Goal: Task Accomplishment & Management: Complete application form

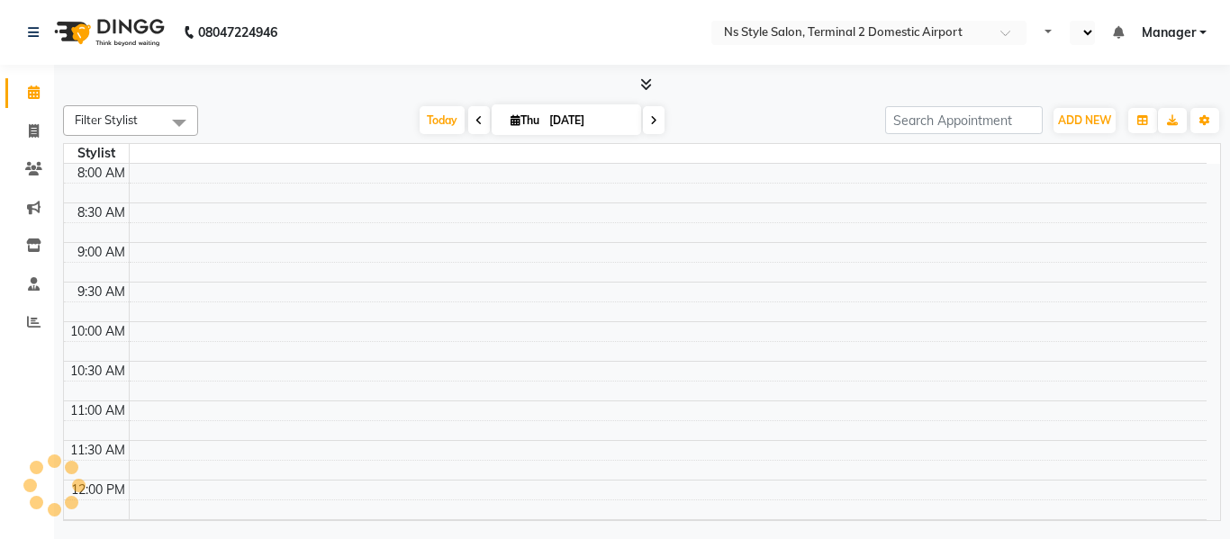
select select "en"
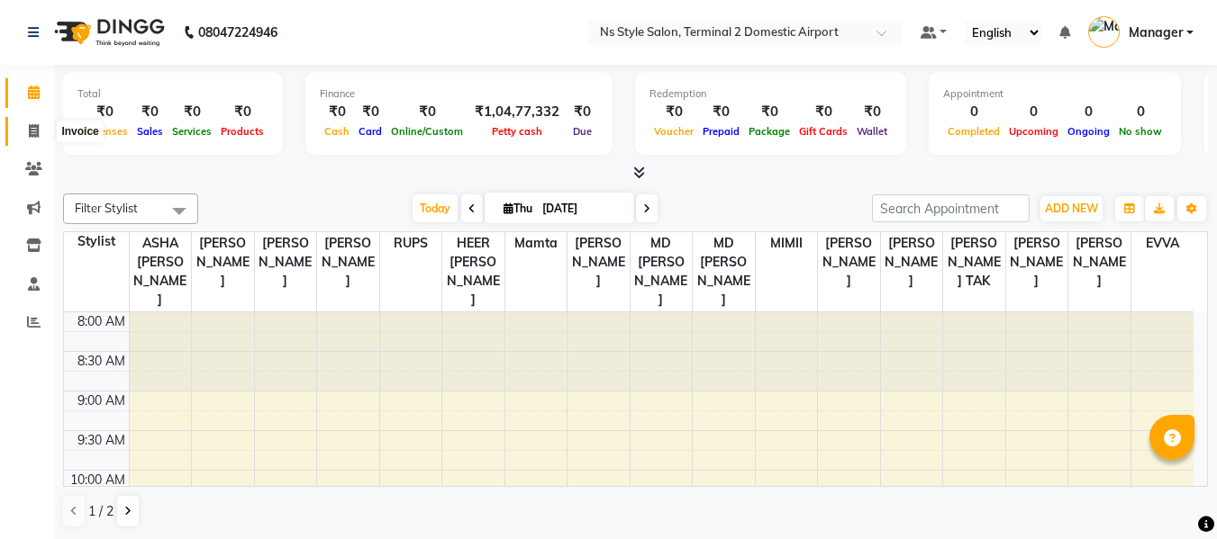
click at [23, 127] on span at bounding box center [34, 132] width 32 height 21
select select "service"
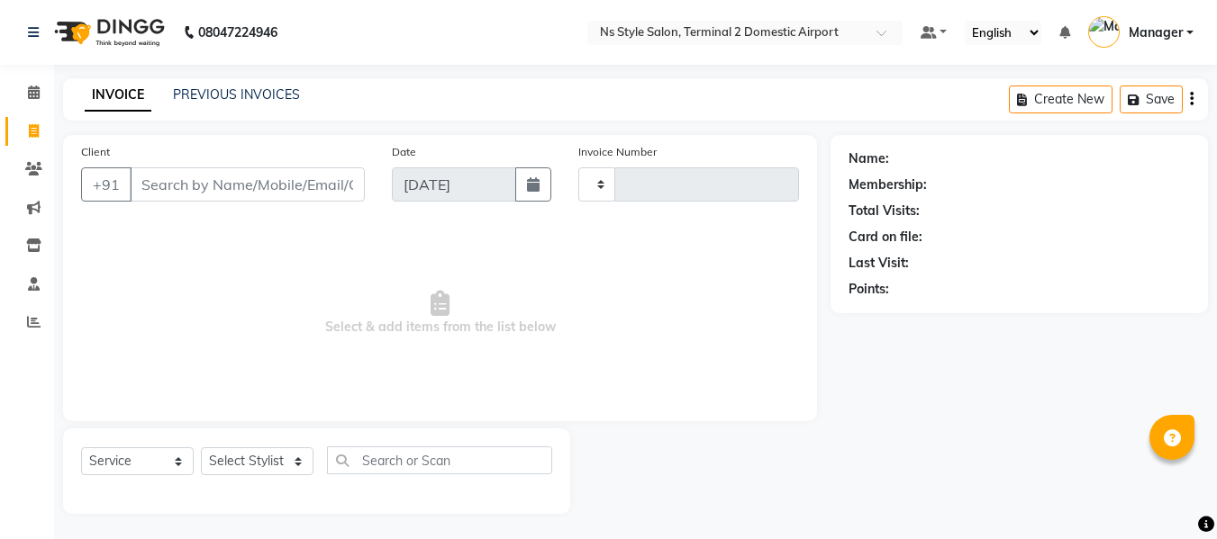
type input "2240"
select select "5661"
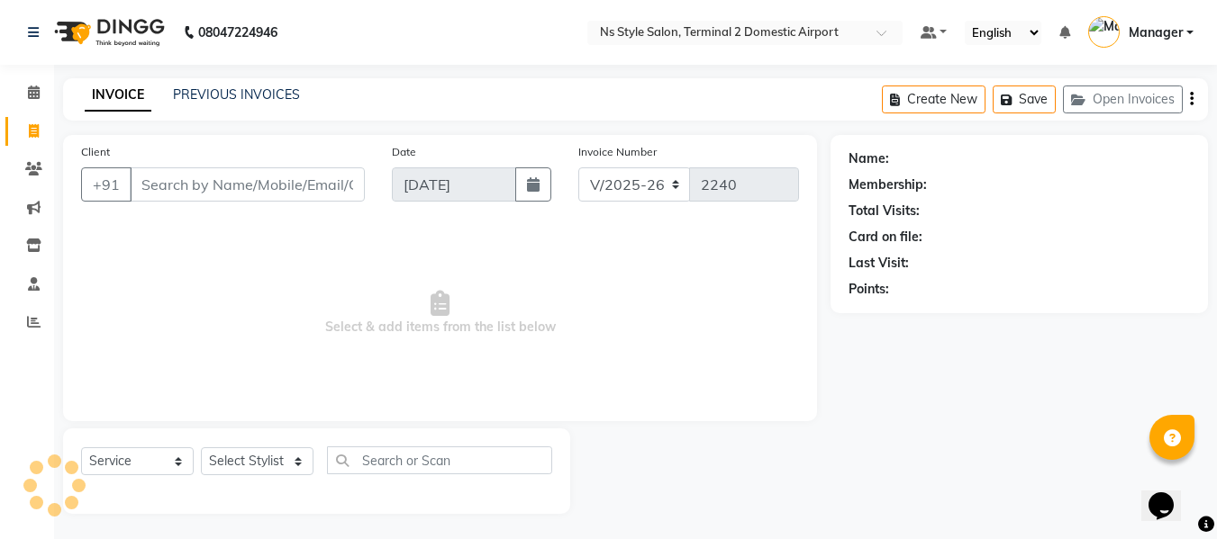
click at [186, 183] on input "Client" at bounding box center [247, 184] width 235 height 34
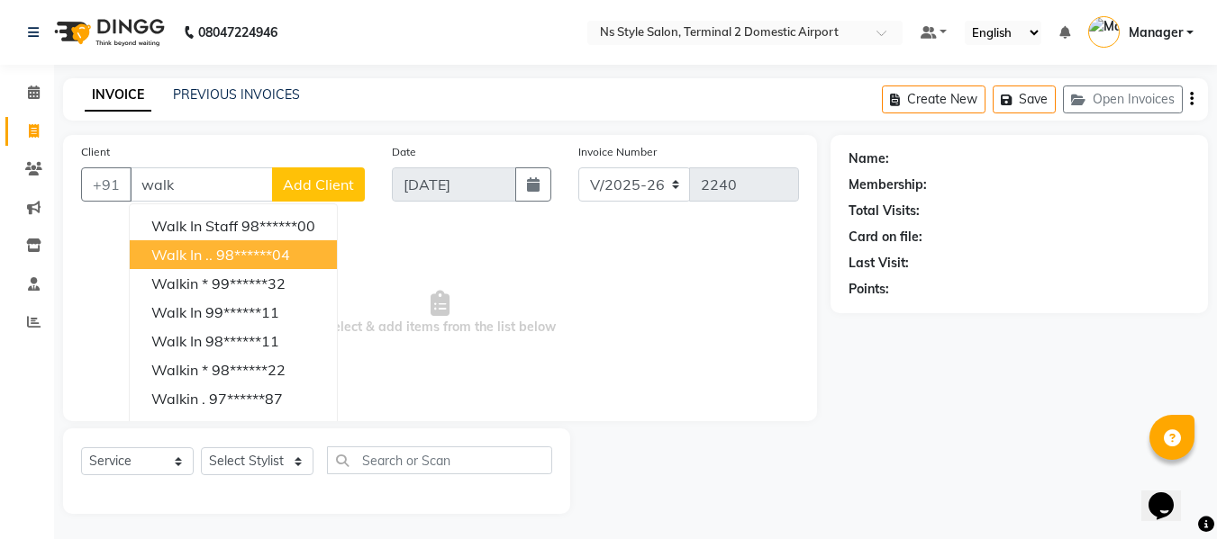
click at [230, 256] on ngb-highlight "98******04" at bounding box center [253, 255] width 74 height 18
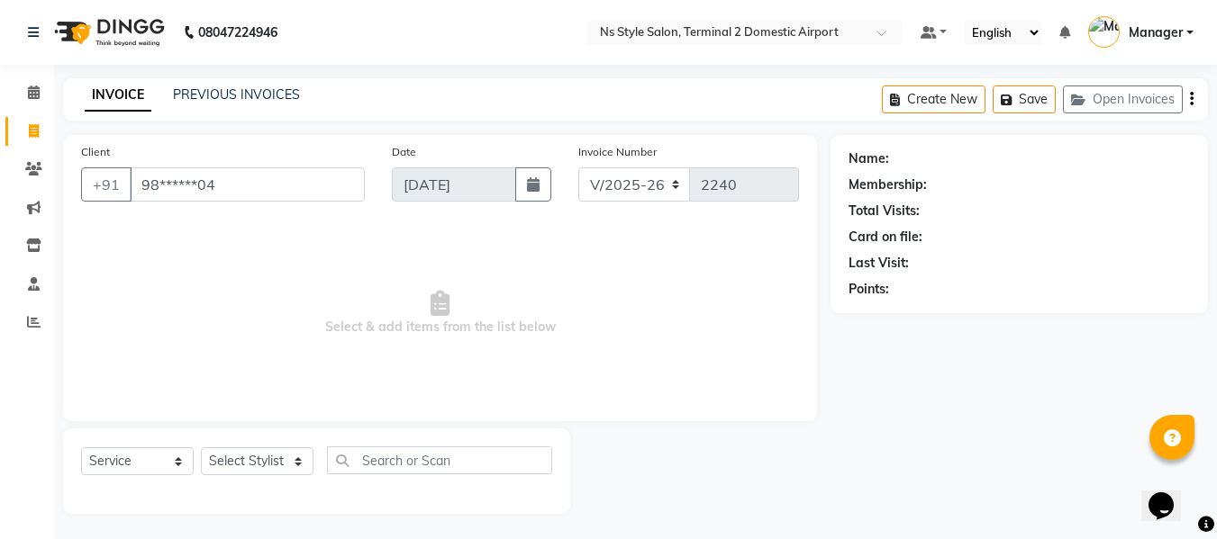
type input "98******04"
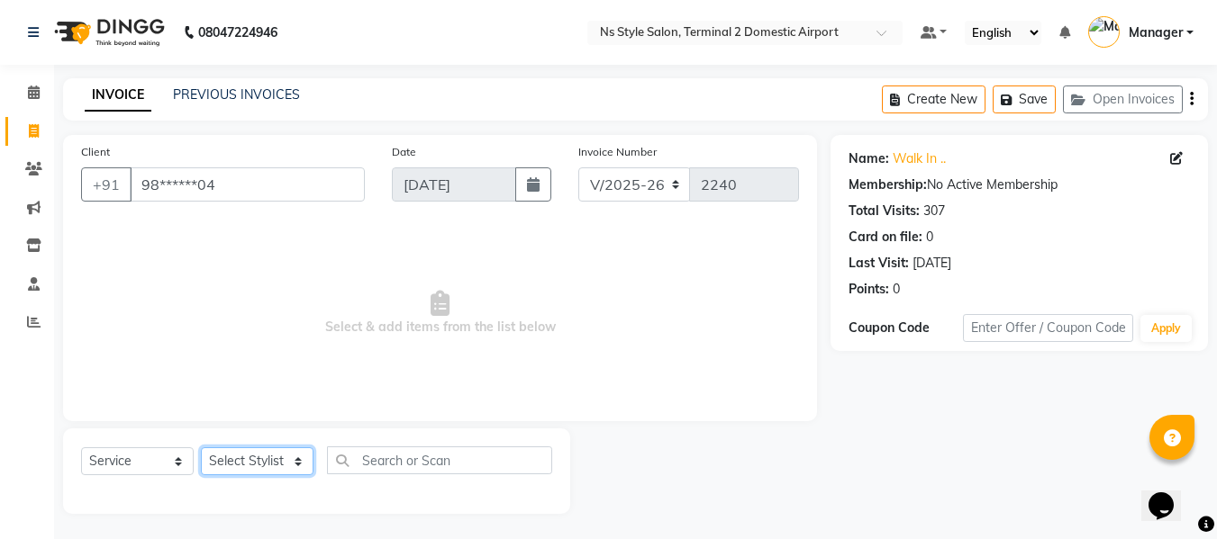
drag, startPoint x: 272, startPoint y: 448, endPoint x: 258, endPoint y: 427, distance: 26.0
click at [258, 427] on div "Client +91 98******04 Date [DATE] Invoice Number V/2025 V/[PHONE_NUMBER] Select…" at bounding box center [440, 324] width 781 height 379
select select "39699"
click at [201, 448] on select "Select Stylist ASHA [PERSON_NAME] [PERSON_NAME] EHATESHAM [PERSON_NAME] [PERSON…" at bounding box center [257, 462] width 113 height 28
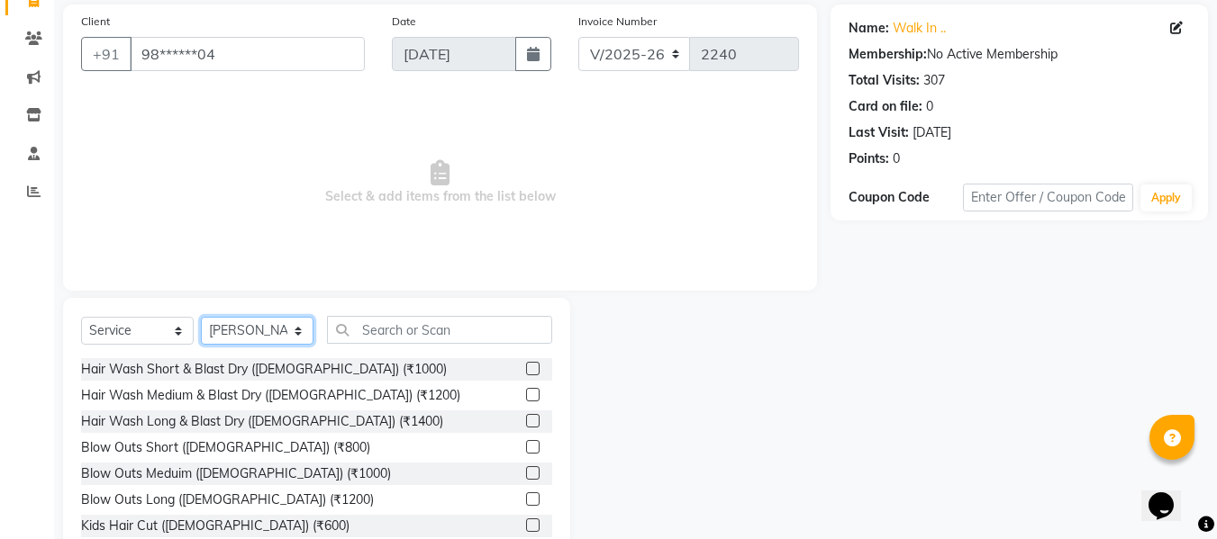
scroll to position [132, 0]
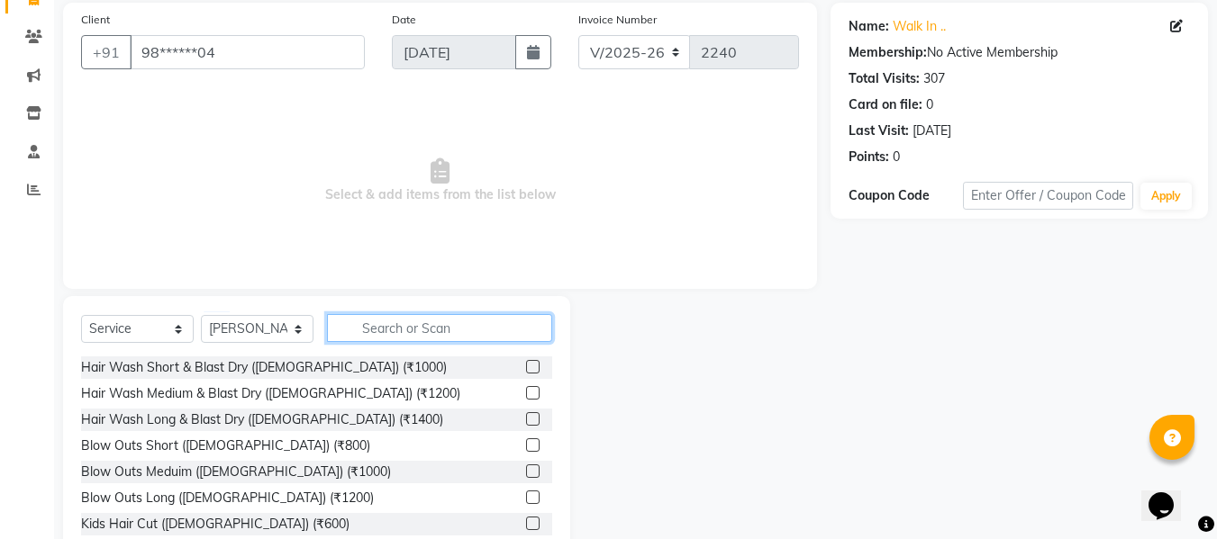
click at [437, 328] on input "text" at bounding box center [439, 328] width 225 height 28
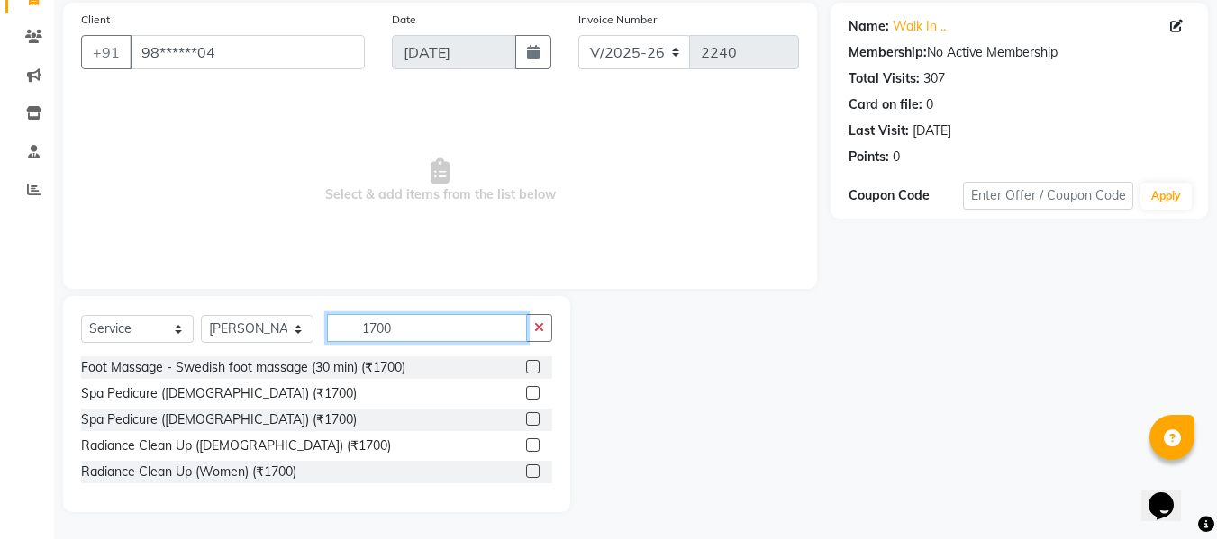
type input "1700"
click at [534, 367] on label at bounding box center [533, 367] width 14 height 14
click at [534, 367] on input "checkbox" at bounding box center [532, 368] width 12 height 12
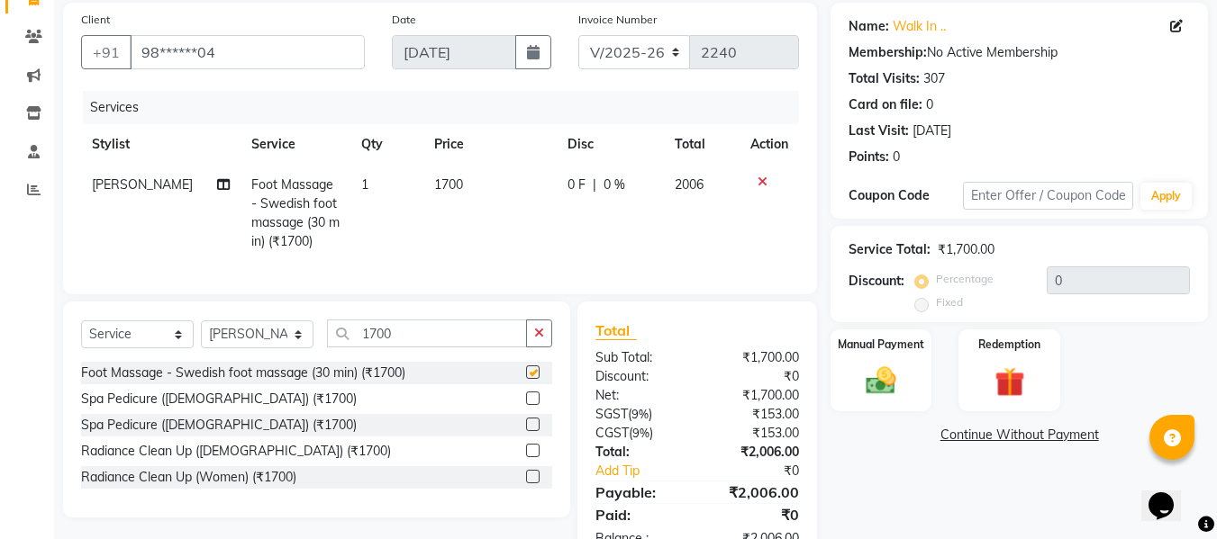
checkbox input "false"
click at [758, 180] on icon at bounding box center [762, 182] width 10 height 13
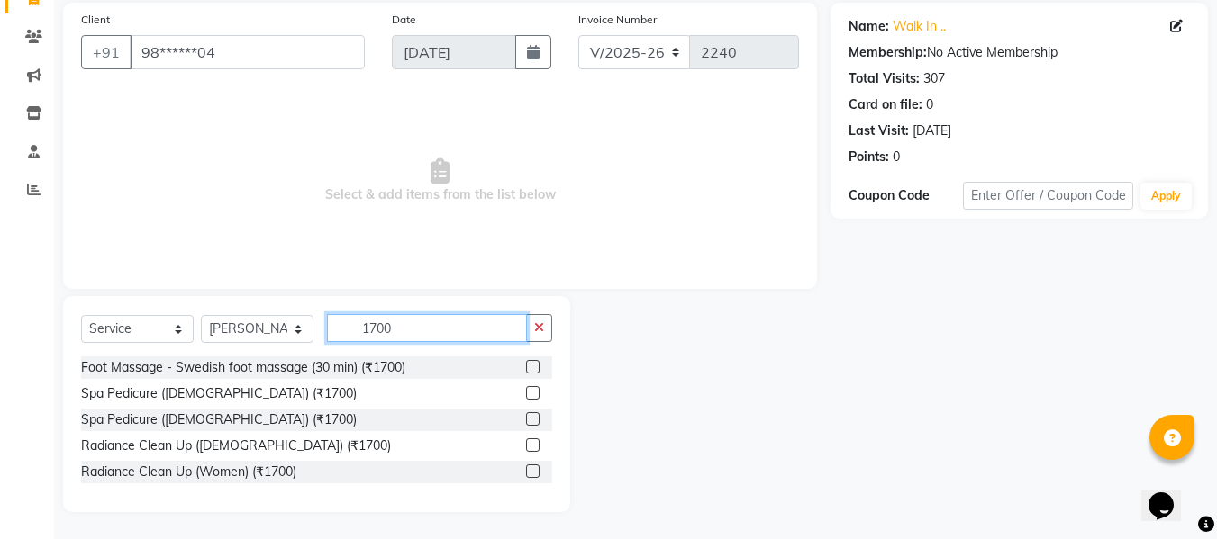
click at [444, 333] on input "1700" at bounding box center [427, 328] width 200 height 28
click at [531, 418] on label at bounding box center [533, 419] width 14 height 14
click at [531, 418] on input "checkbox" at bounding box center [532, 420] width 12 height 12
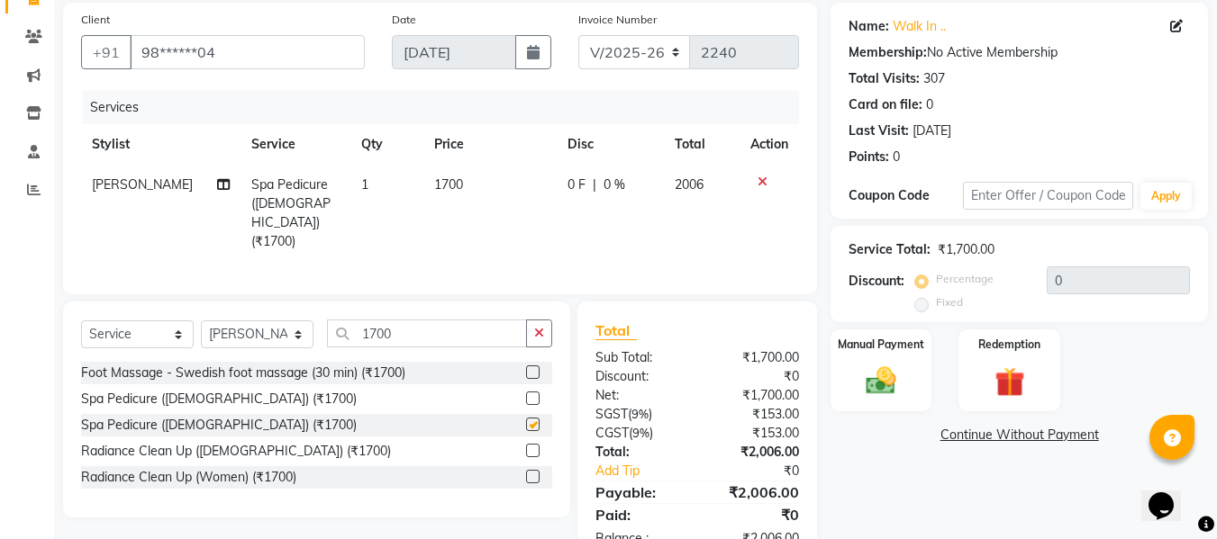
checkbox input "false"
drag, startPoint x: 294, startPoint y: 330, endPoint x: 292, endPoint y: 88, distance: 241.4
click at [292, 88] on div "Client +91 98******04 Date [DATE] Invoice Number V/2025 V/[PHONE_NUMBER] Servic…" at bounding box center [440, 285] width 781 height 564
select select "39692"
click at [201, 321] on select "Select Stylist ASHA [PERSON_NAME] [PERSON_NAME] EHATESHAM [PERSON_NAME] [PERSON…" at bounding box center [257, 335] width 113 height 28
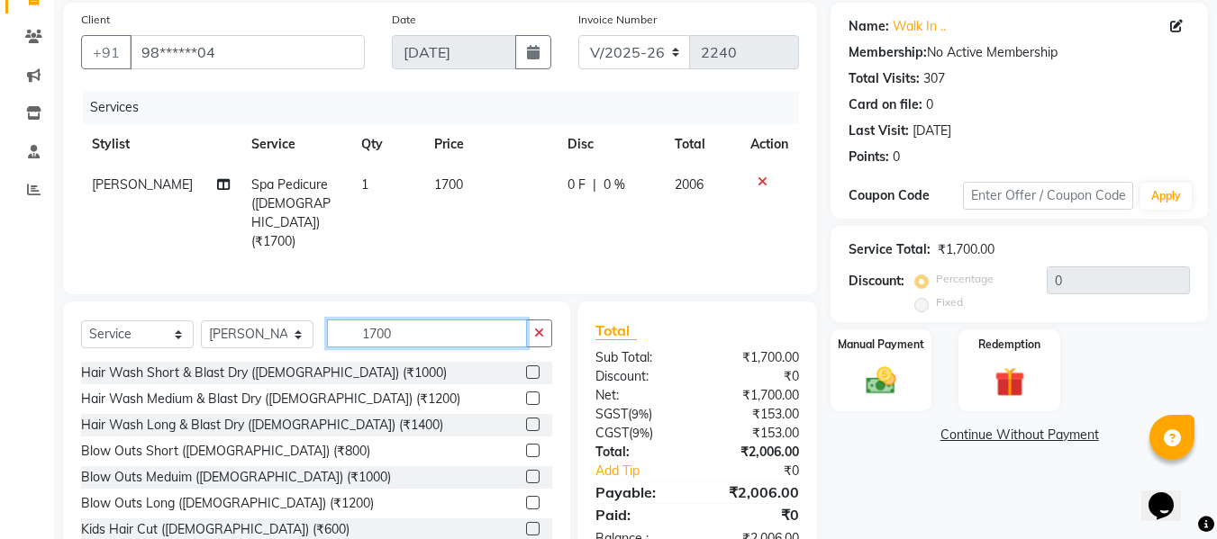
click at [466, 320] on input "1700" at bounding box center [427, 334] width 200 height 28
type input "1"
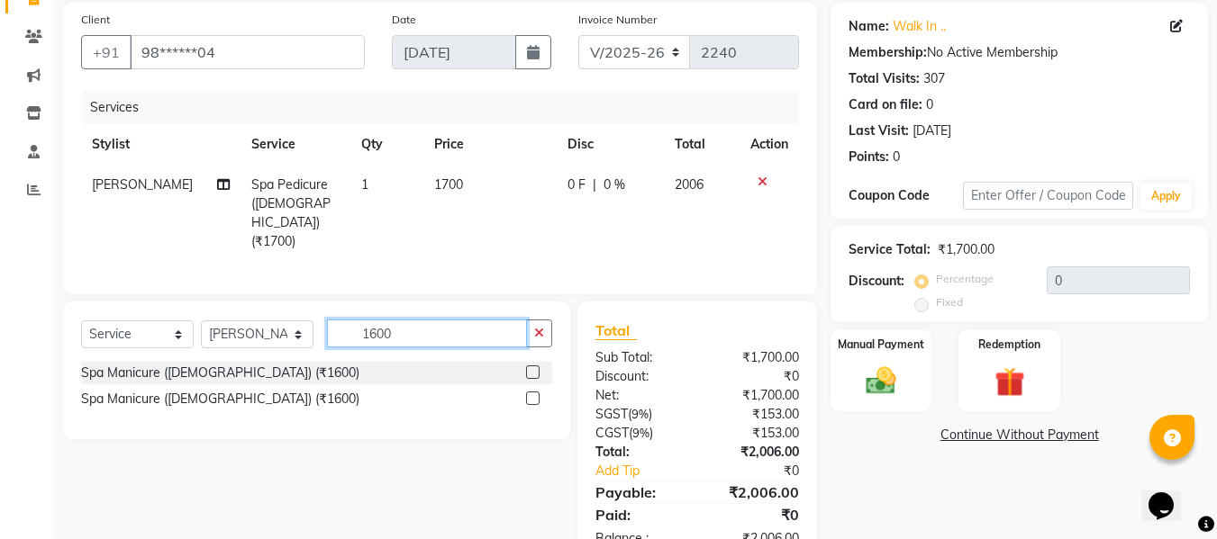
type input "1600"
click at [534, 392] on label at bounding box center [533, 399] width 14 height 14
click at [534, 394] on input "checkbox" at bounding box center [532, 400] width 12 height 12
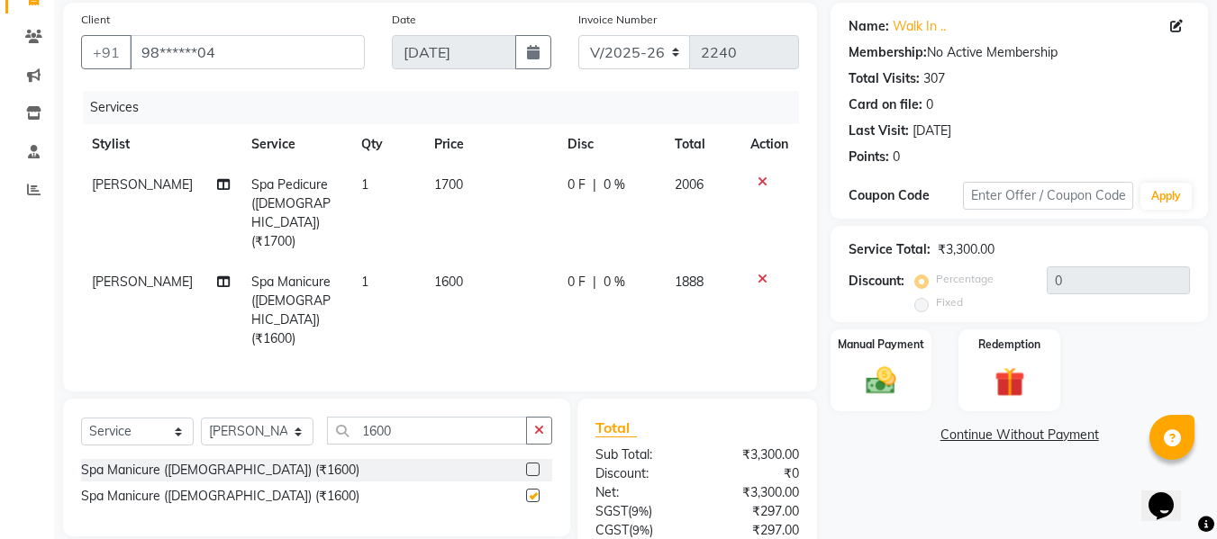
checkbox input "false"
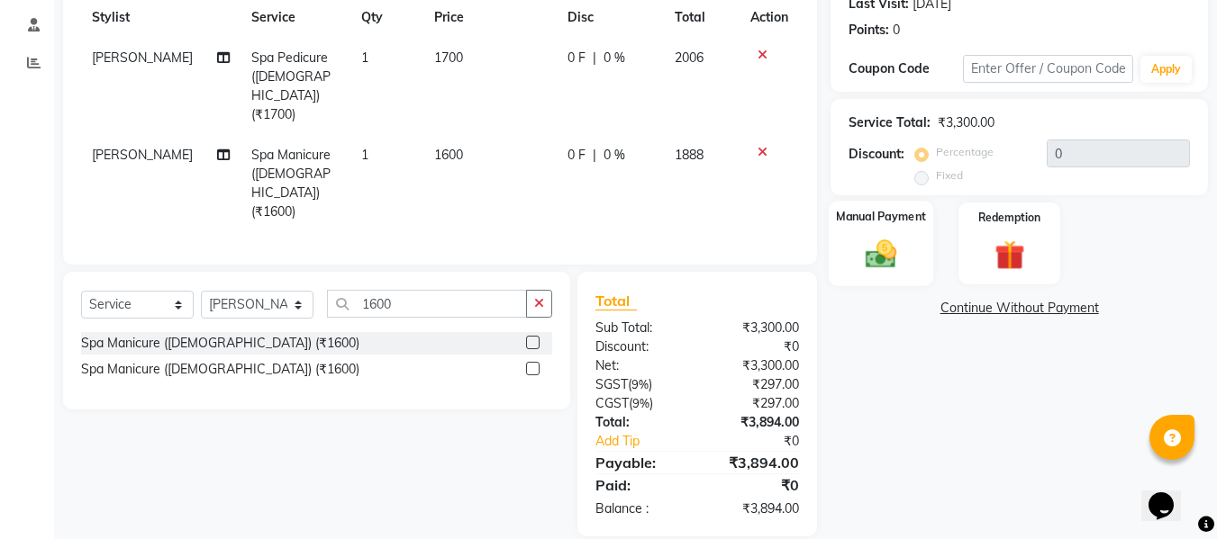
click at [859, 244] on img at bounding box center [881, 254] width 50 height 36
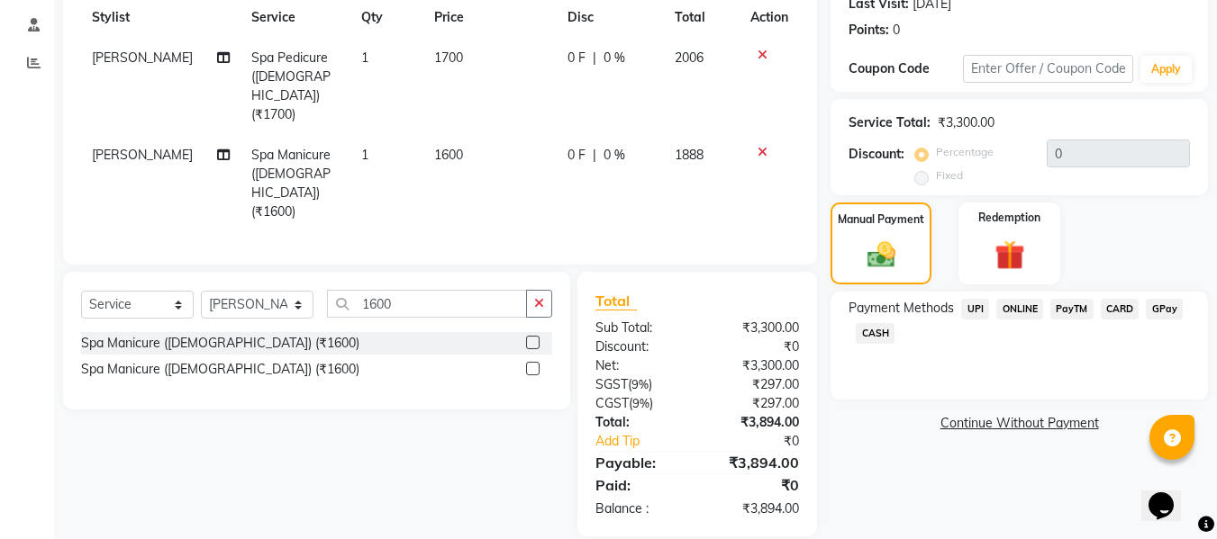
click at [1117, 313] on span "CARD" at bounding box center [1119, 309] width 39 height 21
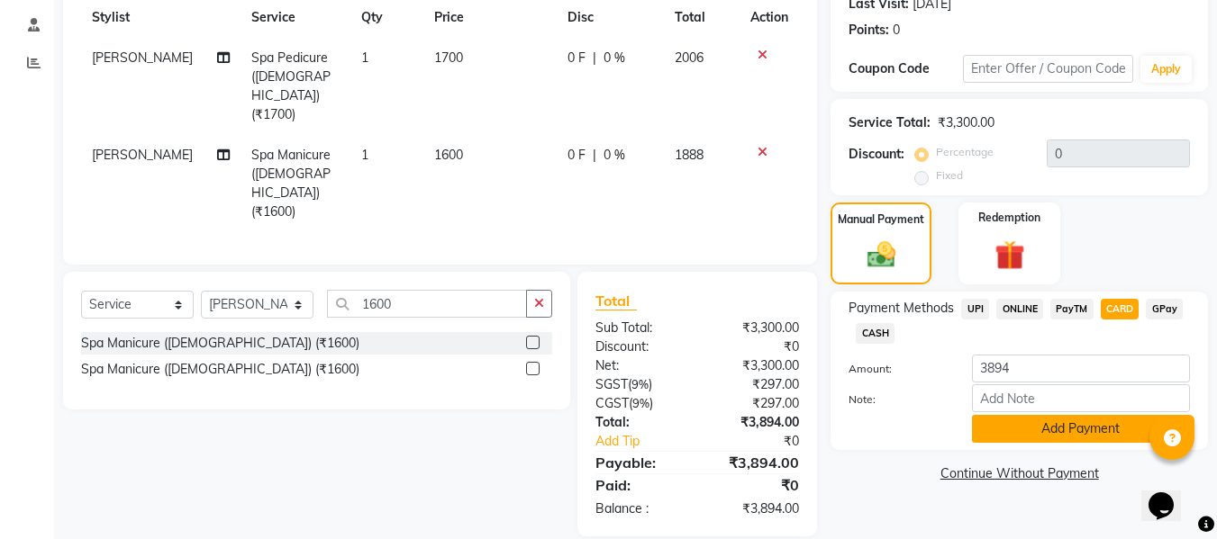
click at [1091, 417] on button "Add Payment" at bounding box center [1081, 429] width 218 height 28
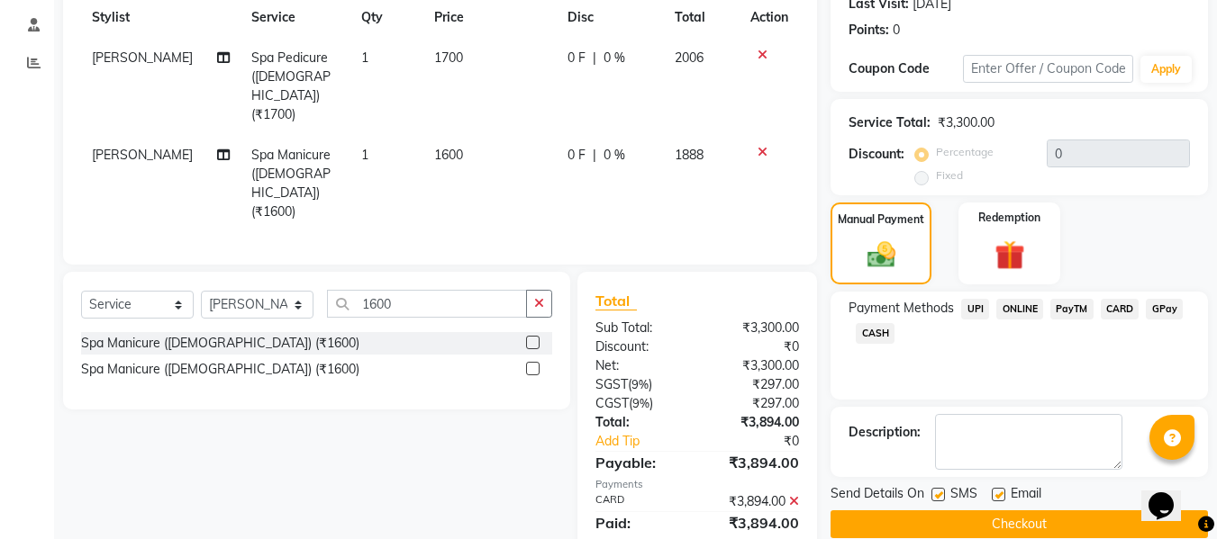
scroll to position [297, 0]
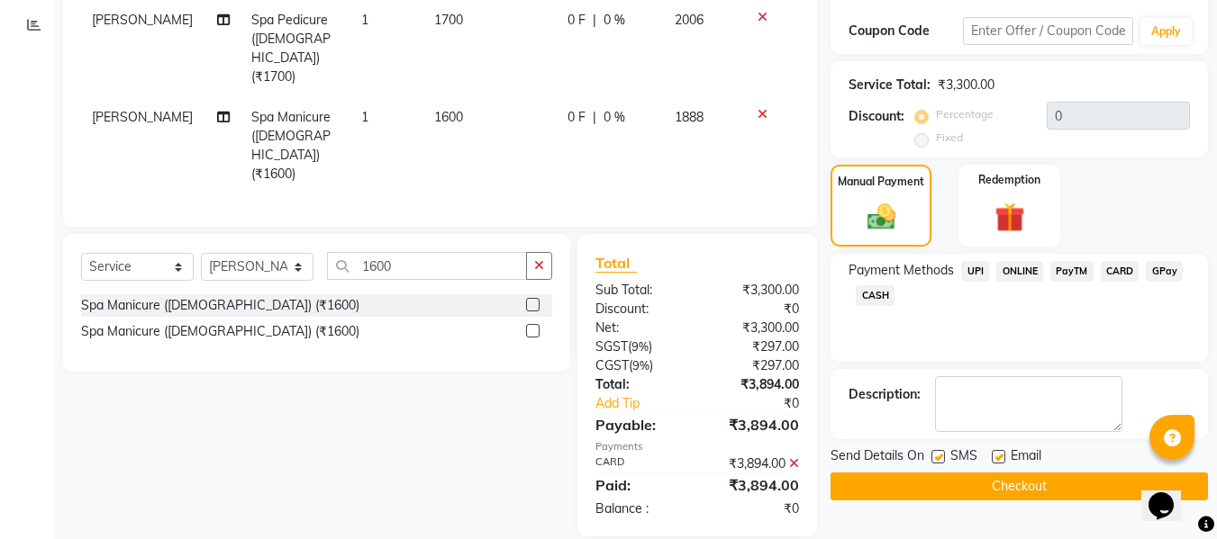
click at [1045, 490] on button "Checkout" at bounding box center [1018, 487] width 377 height 28
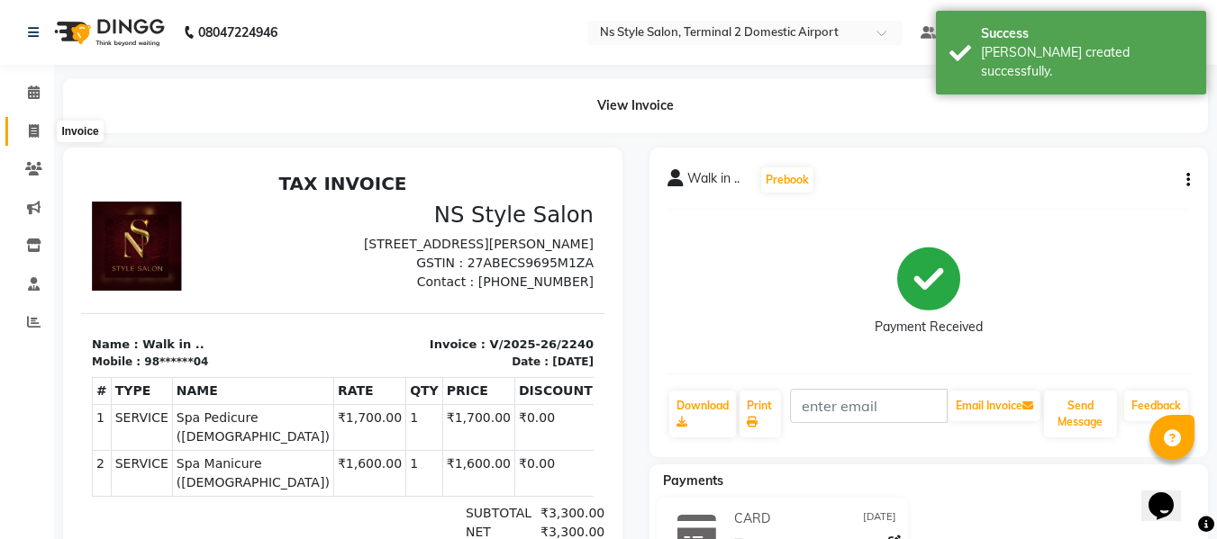
click at [32, 124] on icon at bounding box center [34, 131] width 10 height 14
select select "service"
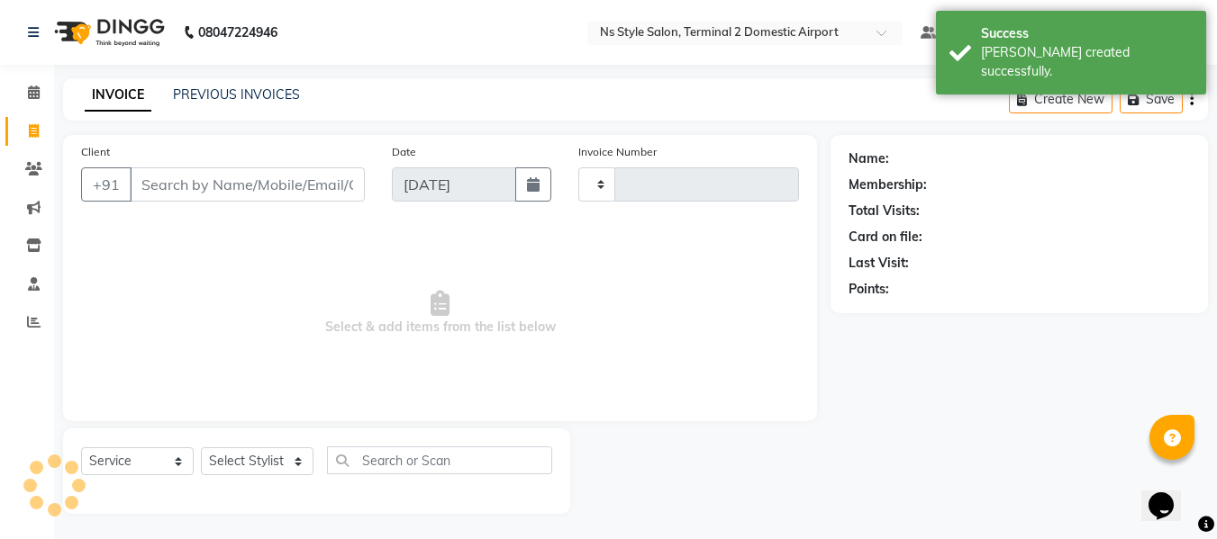
scroll to position [2, 0]
type input "2241"
select select "5661"
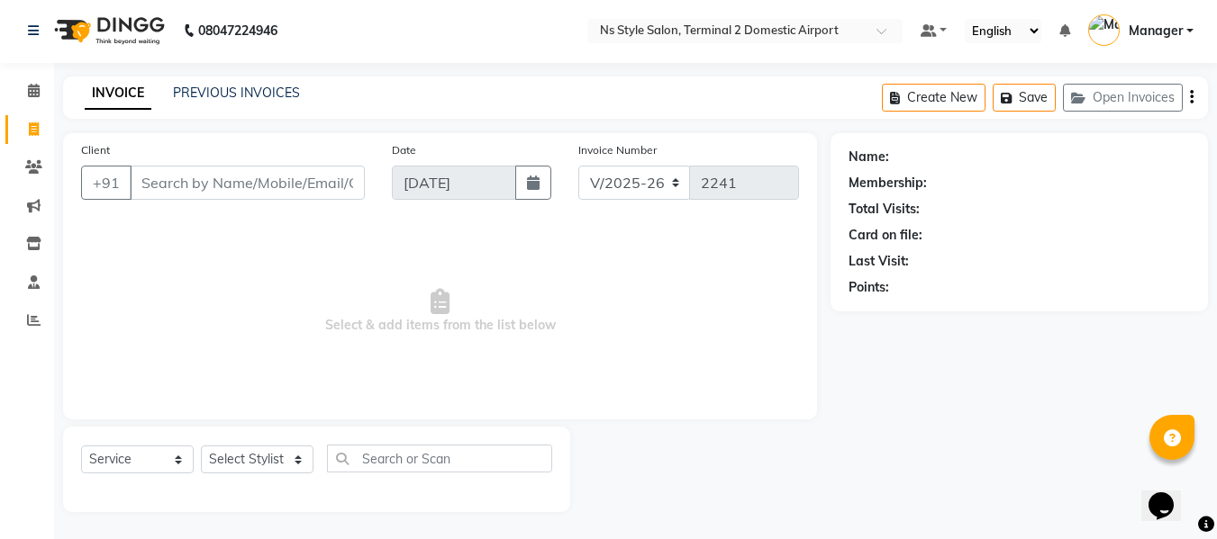
scroll to position [0, 0]
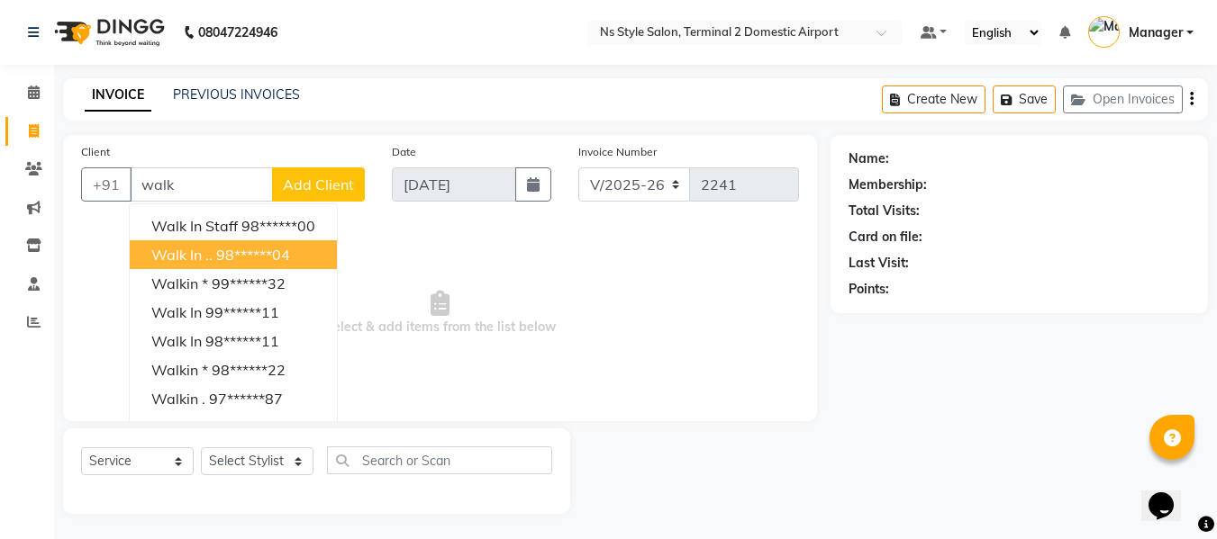
click at [235, 257] on ngb-highlight "98******04" at bounding box center [253, 255] width 74 height 18
type input "98******04"
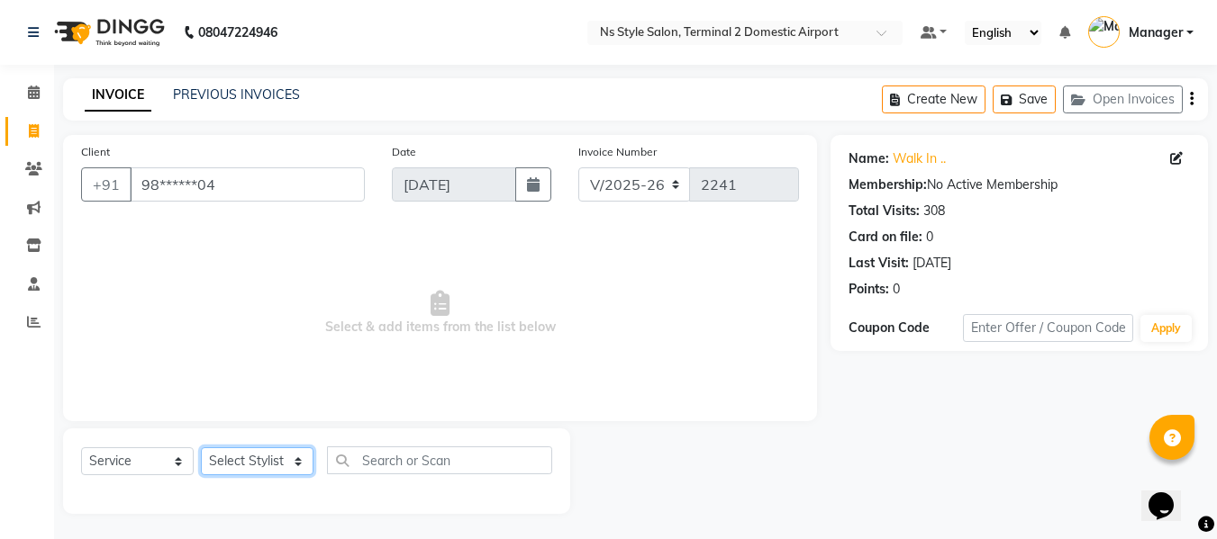
click at [256, 453] on select "Select Stylist ASHA [PERSON_NAME] [PERSON_NAME] EHATESHAM [PERSON_NAME] [PERSON…" at bounding box center [257, 462] width 113 height 28
select select "39704"
click at [201, 448] on select "Select Stylist ASHA [PERSON_NAME] [PERSON_NAME] EHATESHAM [PERSON_NAME] [PERSON…" at bounding box center [257, 462] width 113 height 28
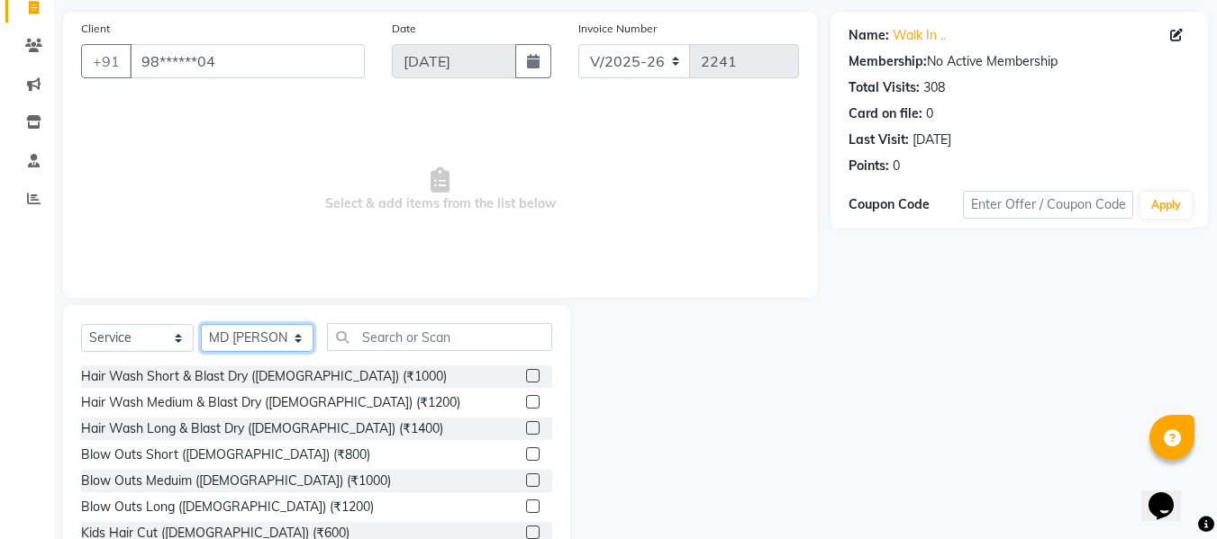
scroll to position [124, 0]
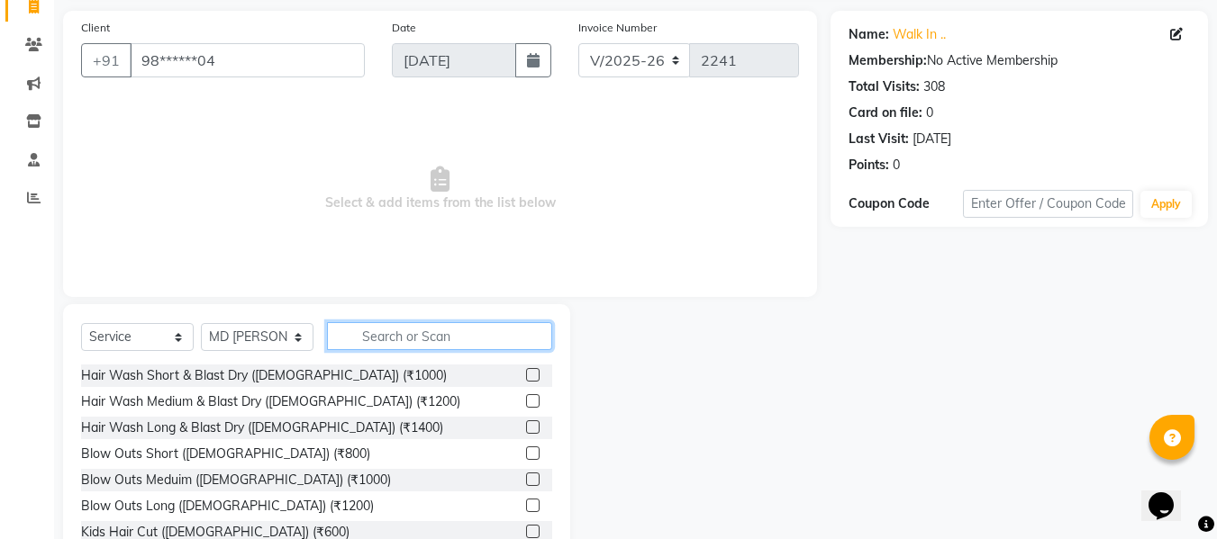
click at [443, 334] on input "text" at bounding box center [439, 336] width 225 height 28
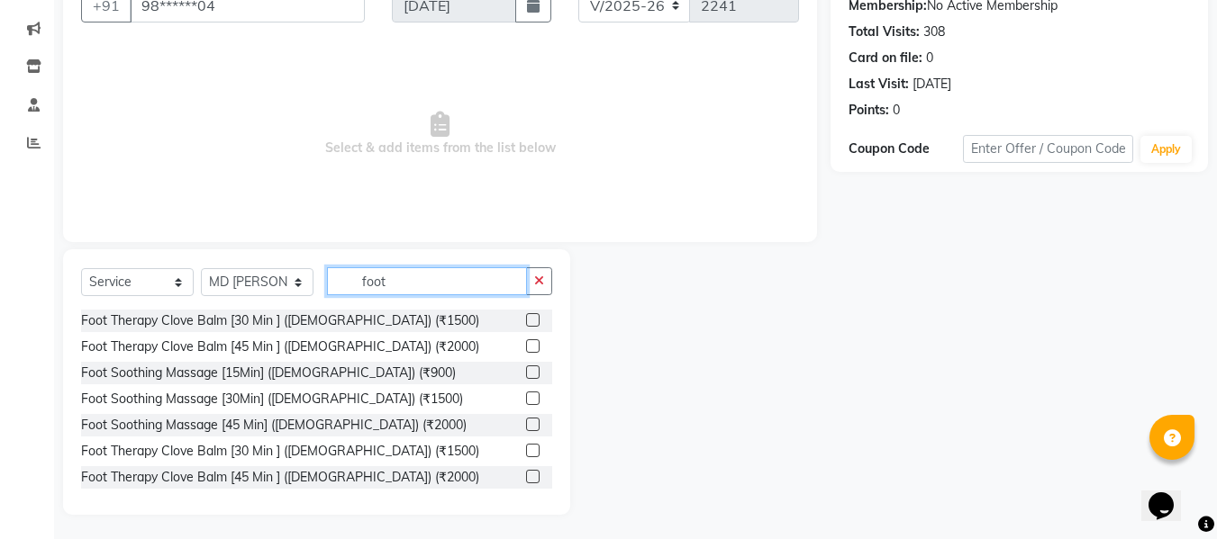
scroll to position [180, 0]
type input "foot"
click at [526, 397] on label at bounding box center [533, 398] width 14 height 14
click at [526, 397] on input "checkbox" at bounding box center [532, 399] width 12 height 12
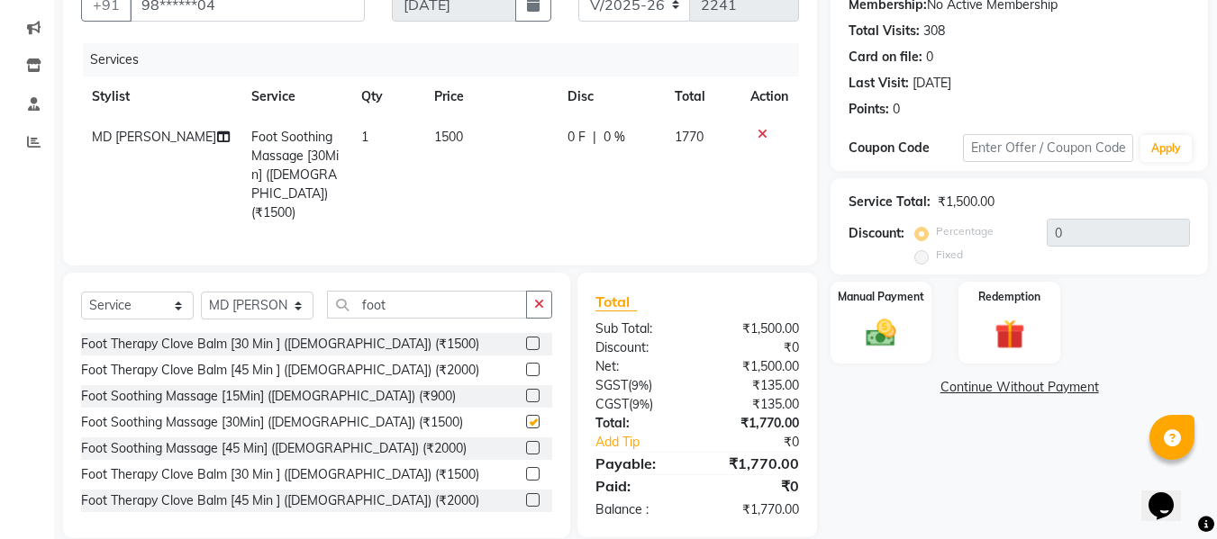
checkbox input "false"
click at [879, 330] on img at bounding box center [881, 333] width 50 height 36
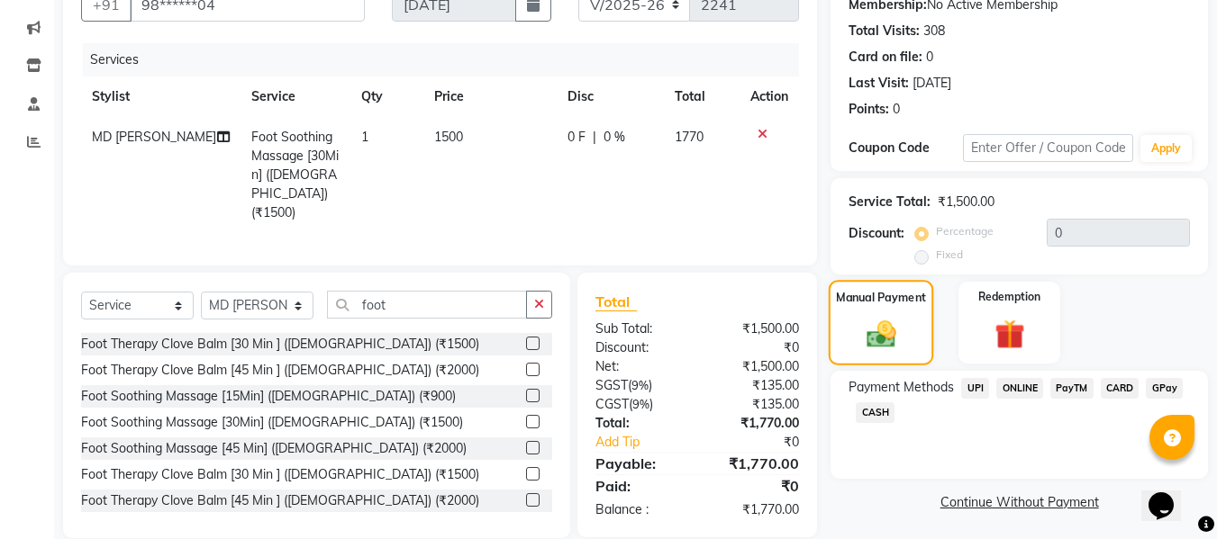
scroll to position [201, 0]
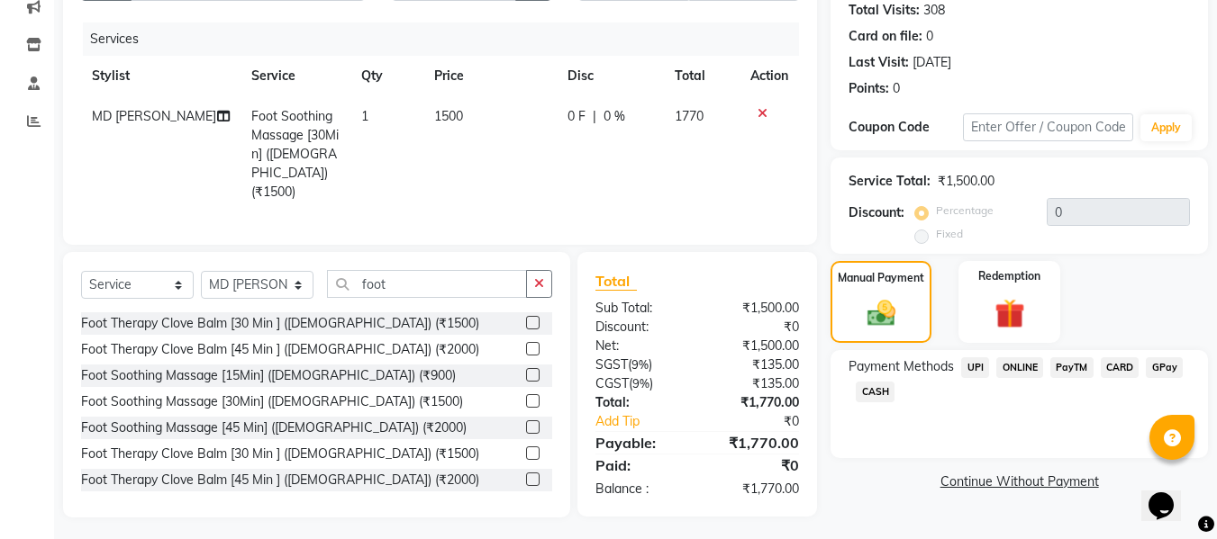
click at [1121, 361] on span "CARD" at bounding box center [1119, 368] width 39 height 21
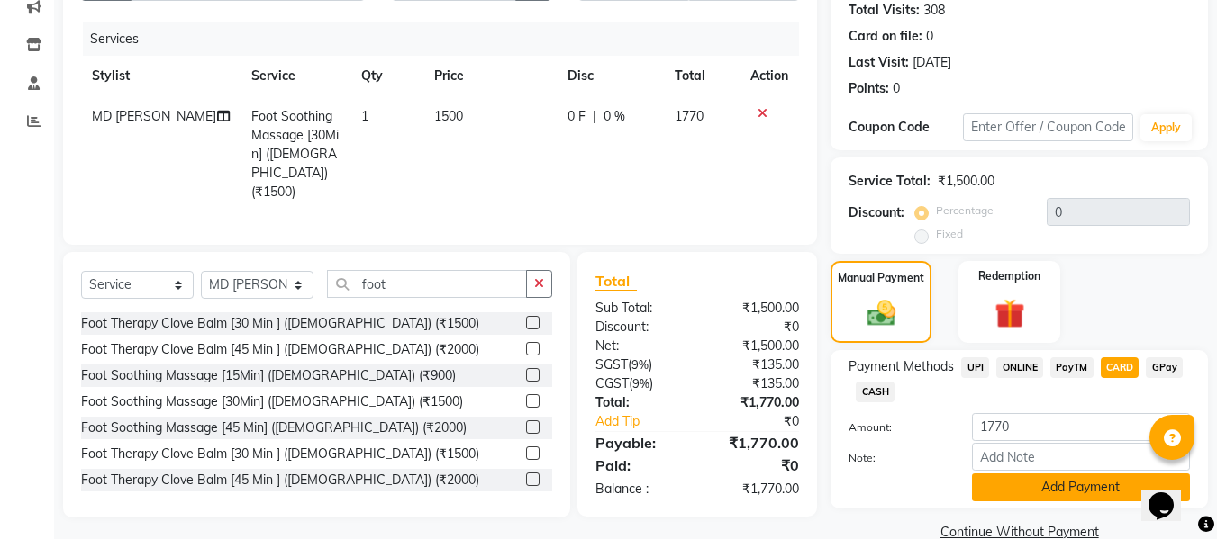
click at [1070, 481] on button "Add Payment" at bounding box center [1081, 488] width 218 height 28
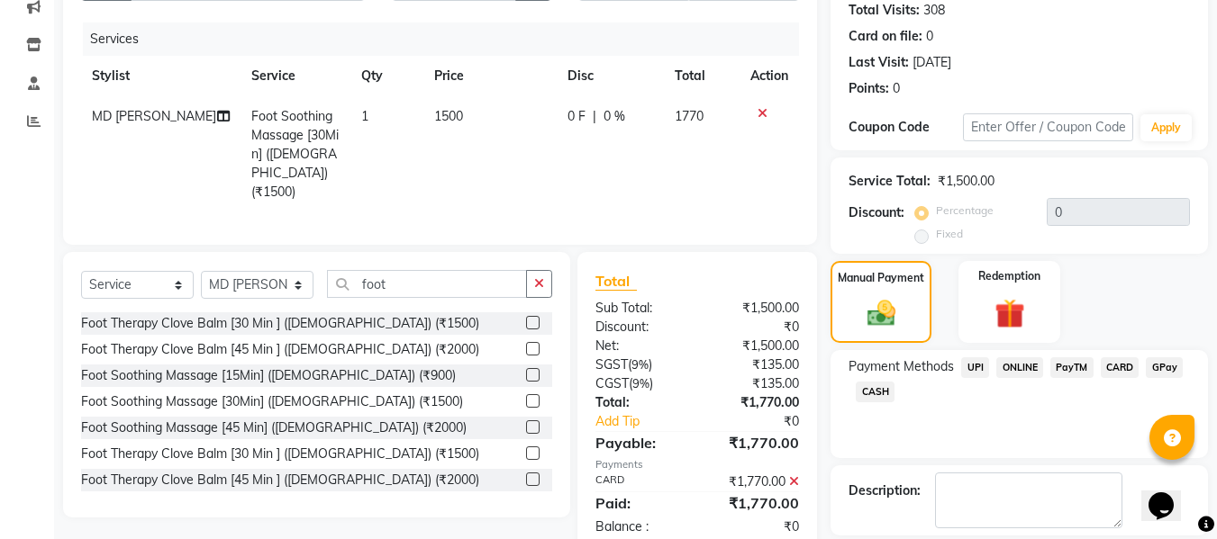
scroll to position [285, 0]
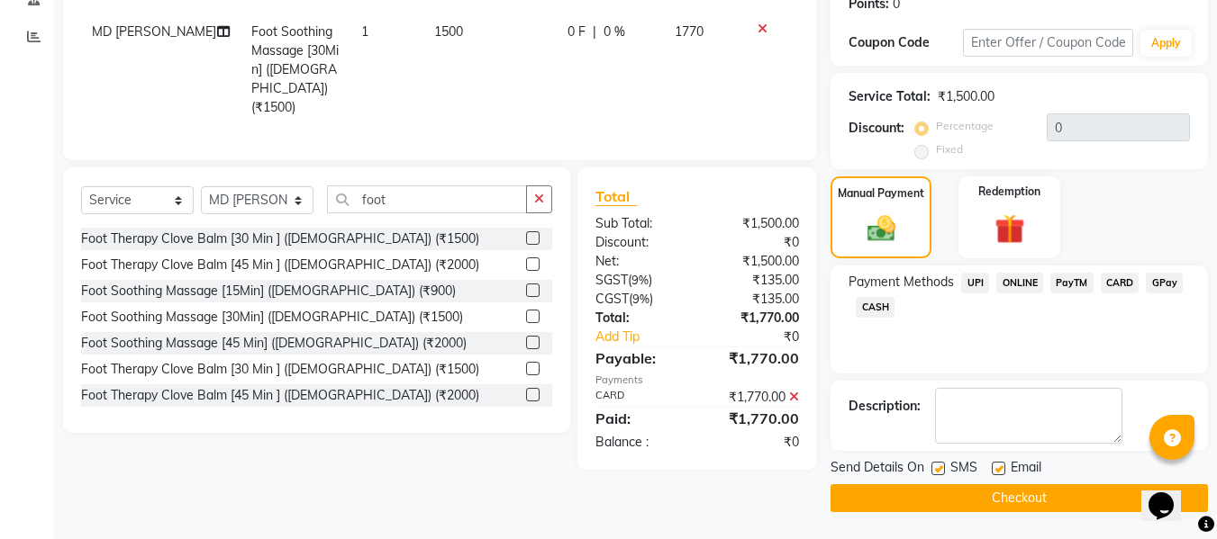
click at [1036, 502] on button "Checkout" at bounding box center [1018, 498] width 377 height 28
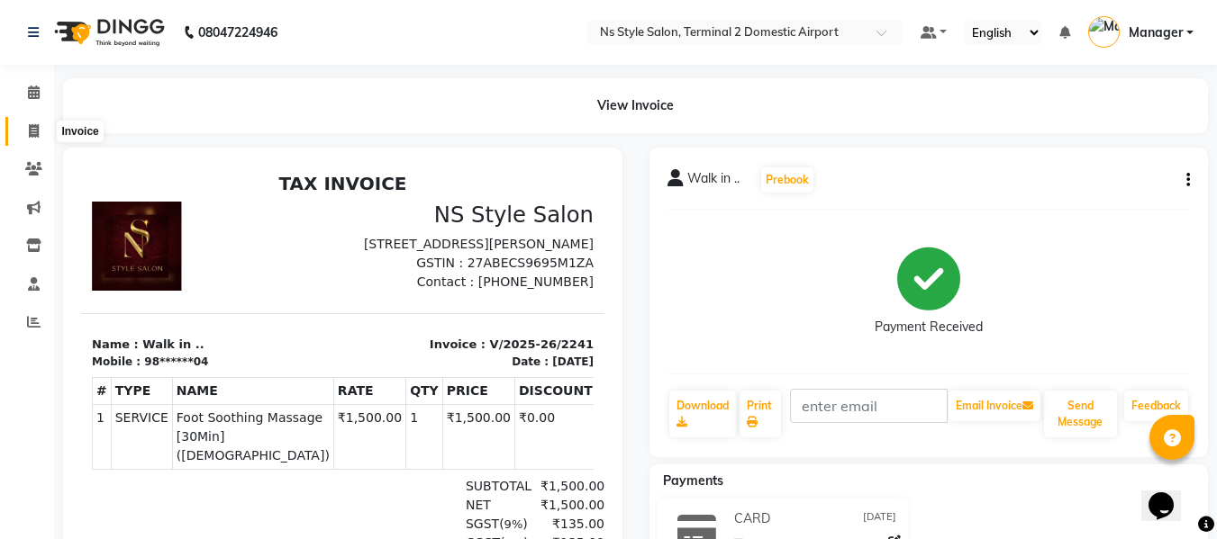
click at [41, 125] on span at bounding box center [34, 132] width 32 height 21
select select "service"
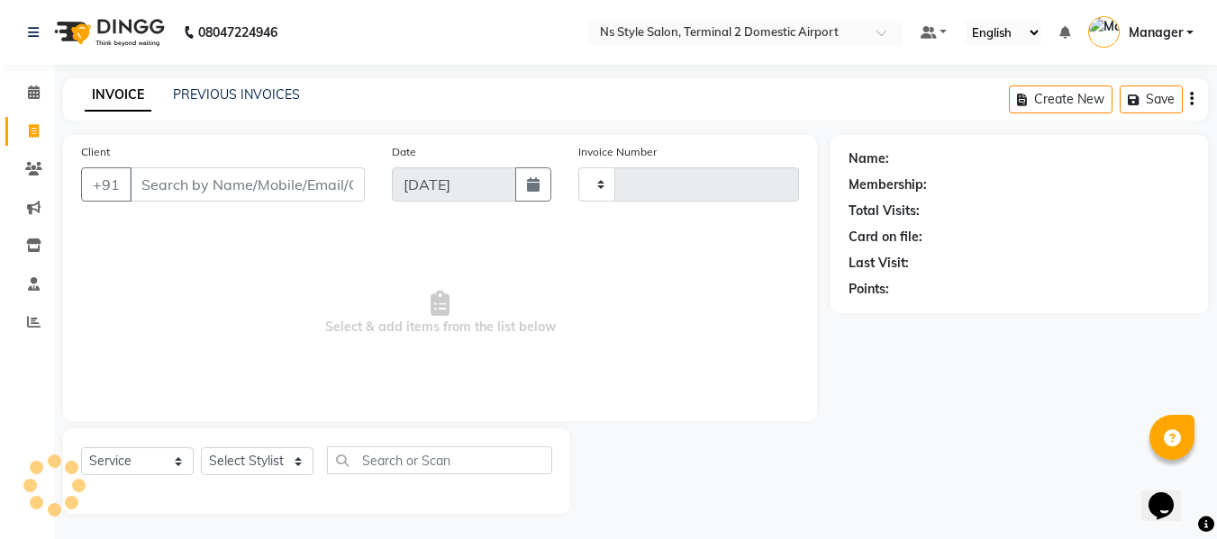
scroll to position [2, 0]
type input "2242"
select select "5661"
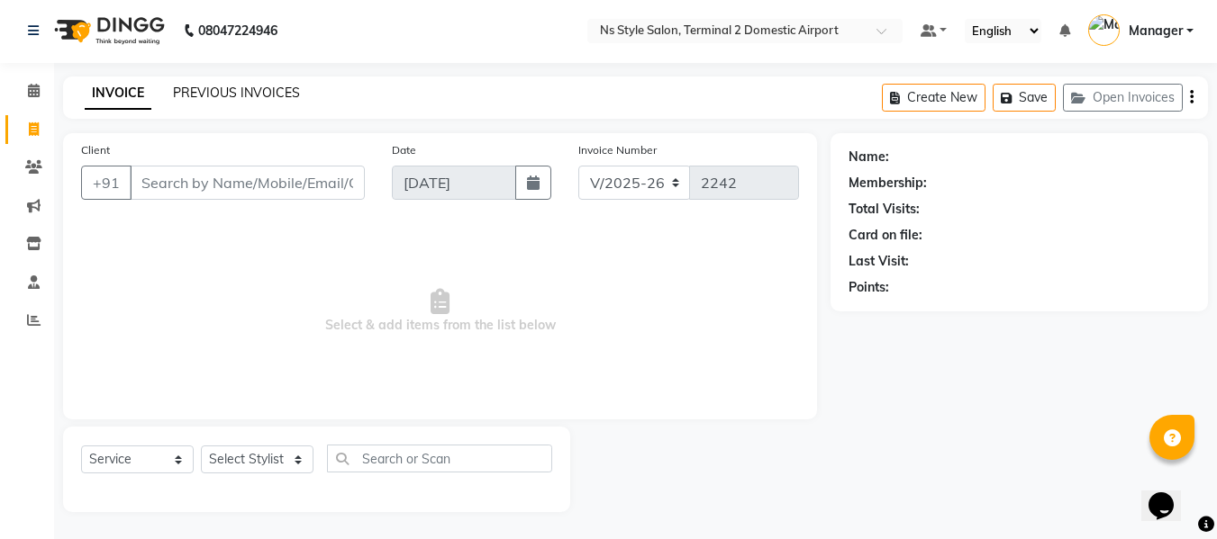
click at [222, 88] on link "PREVIOUS INVOICES" at bounding box center [236, 93] width 127 height 16
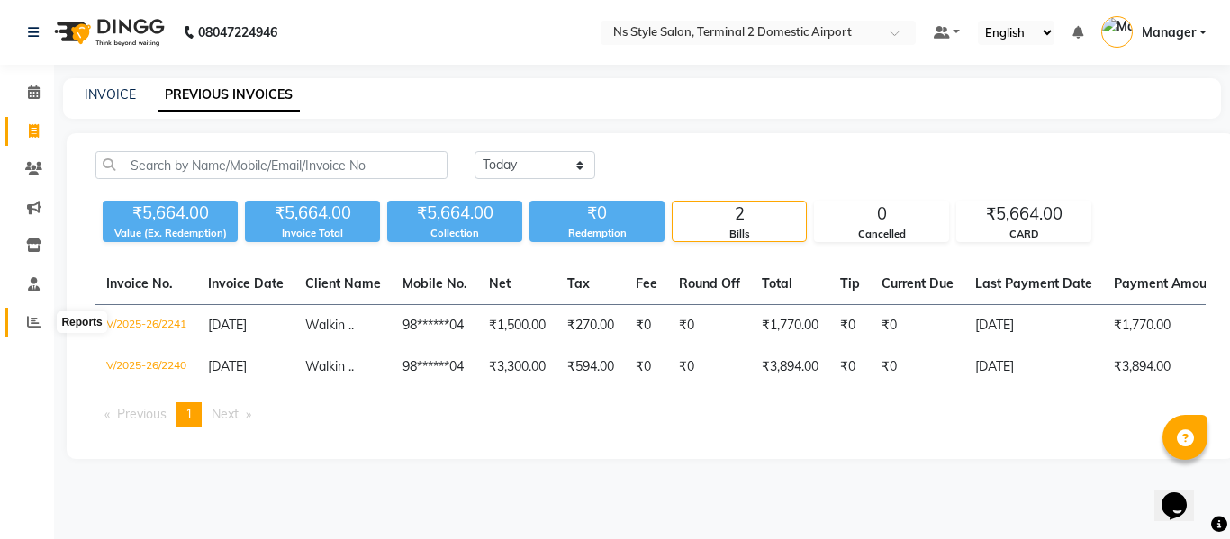
click at [31, 320] on icon at bounding box center [34, 322] width 14 height 14
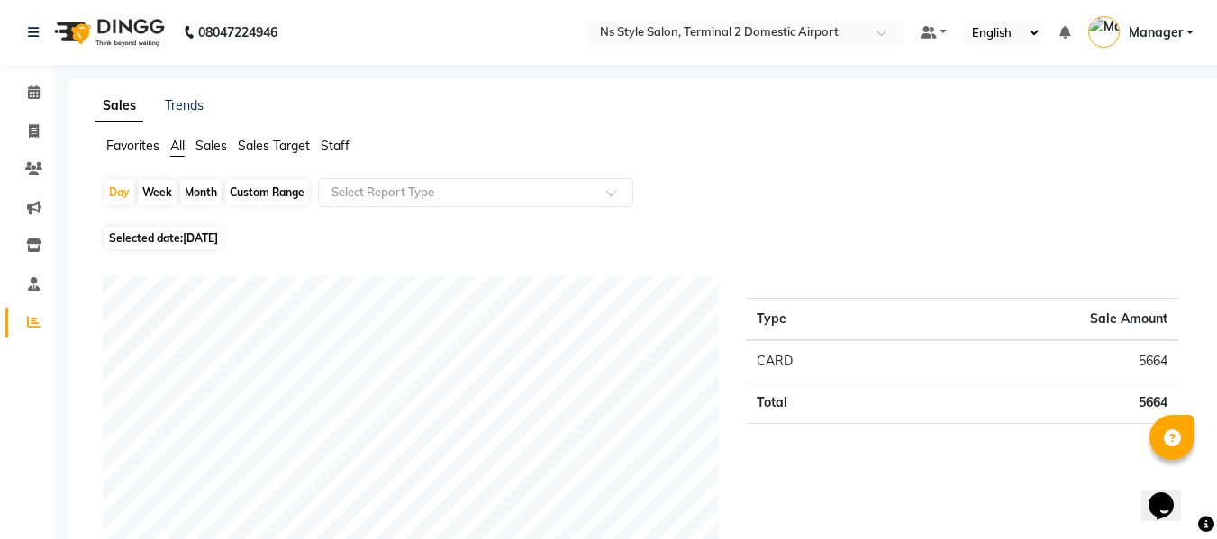
click at [339, 140] on span "Staff" at bounding box center [335, 146] width 29 height 16
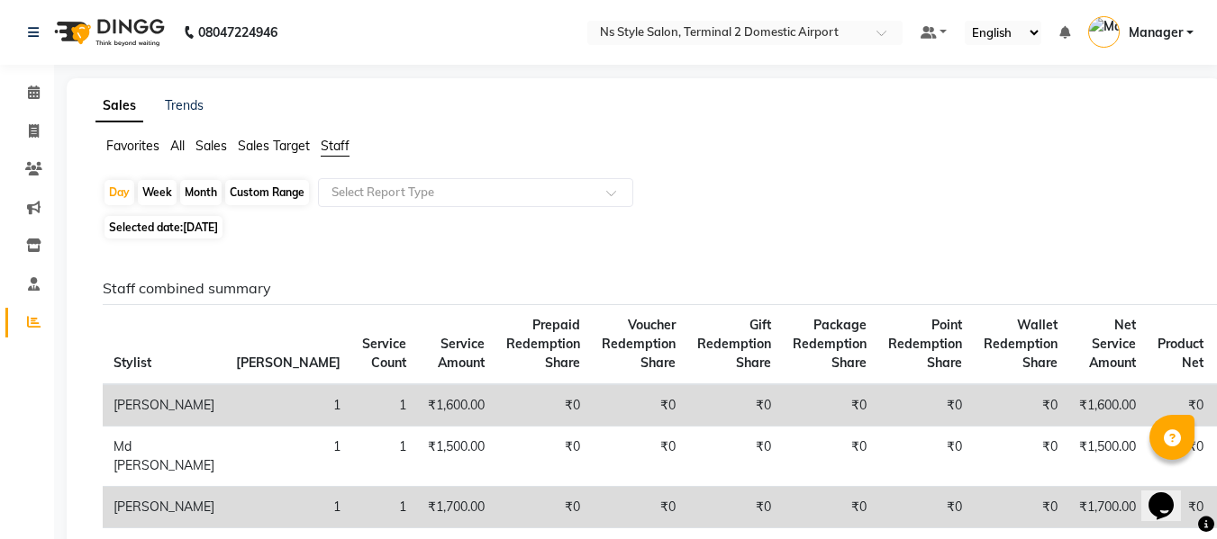
click at [195, 188] on div "Month" at bounding box center [200, 192] width 41 height 25
select select "9"
select select "2025"
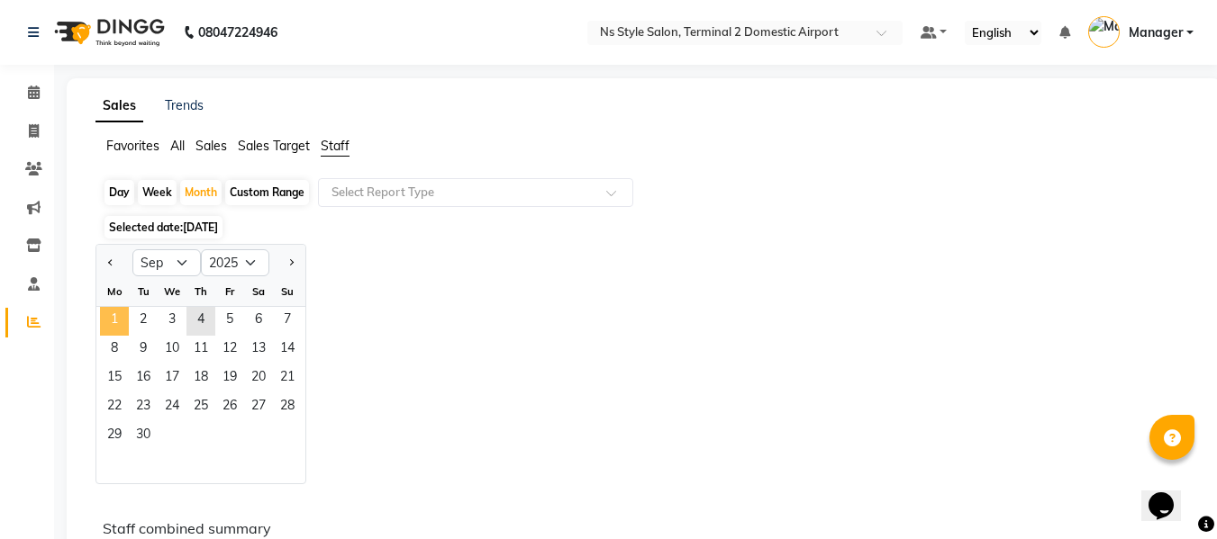
click at [110, 318] on span "1" at bounding box center [114, 321] width 29 height 29
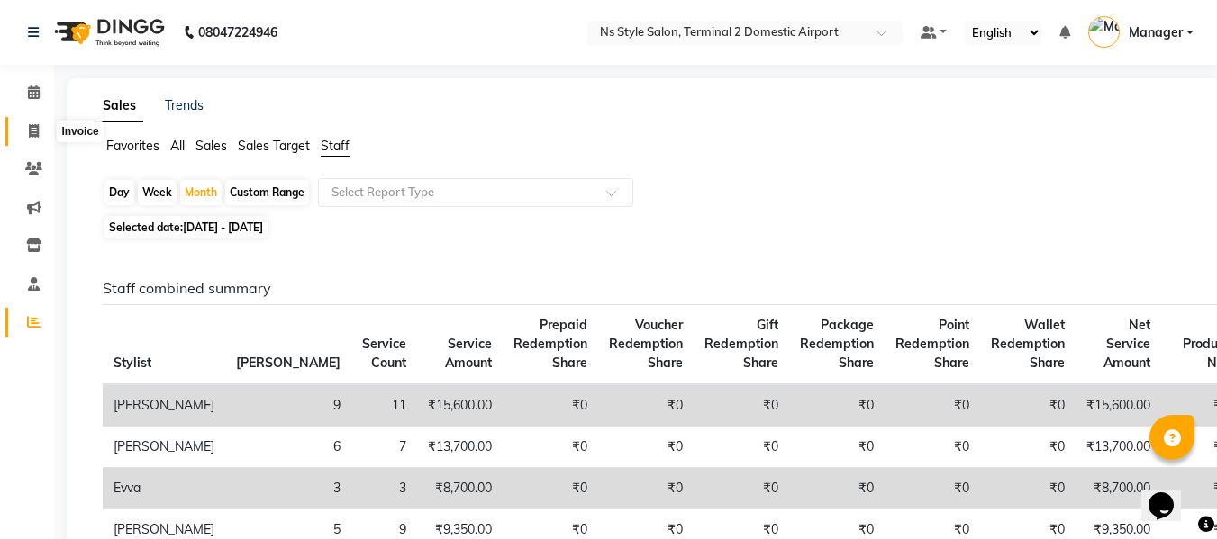
click at [31, 132] on icon at bounding box center [34, 131] width 10 height 14
select select "service"
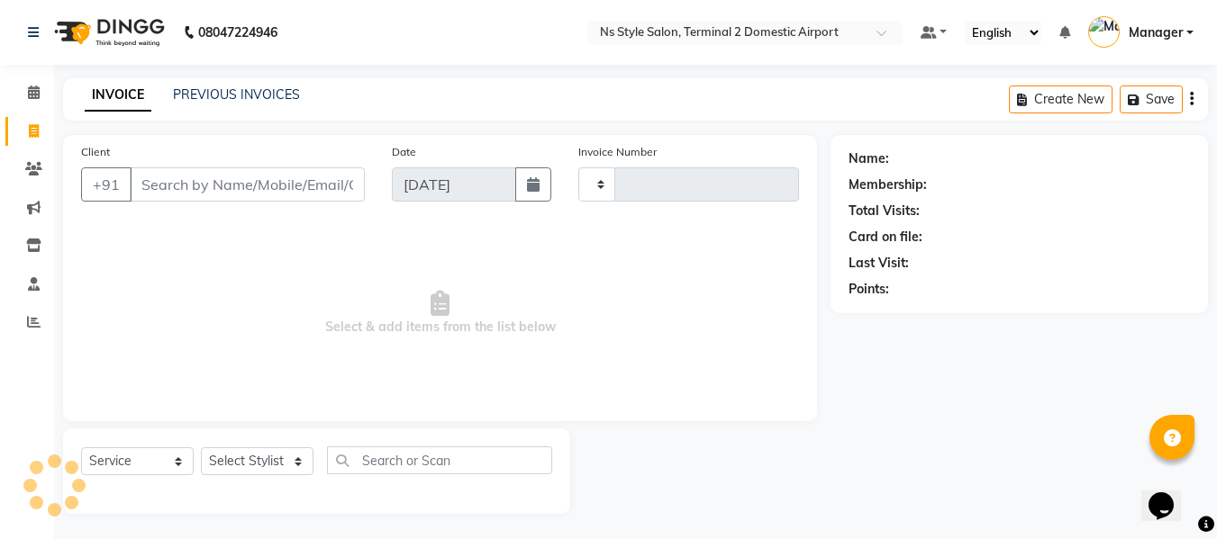
scroll to position [2, 0]
type input "2242"
select select "5661"
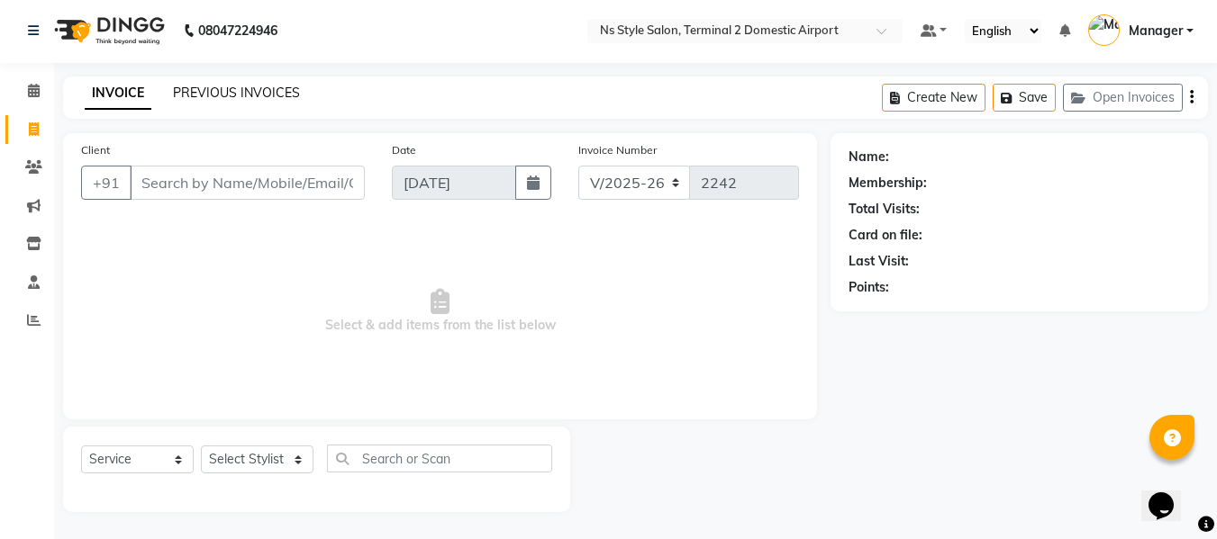
click at [219, 98] on link "PREVIOUS INVOICES" at bounding box center [236, 93] width 127 height 16
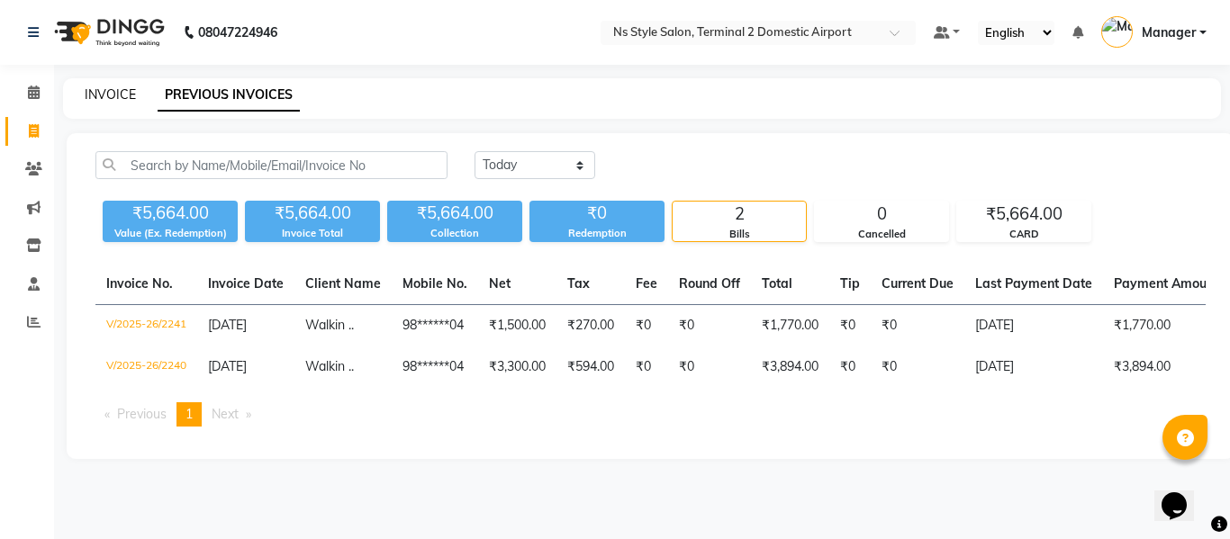
click at [104, 97] on link "INVOICE" at bounding box center [110, 94] width 51 height 16
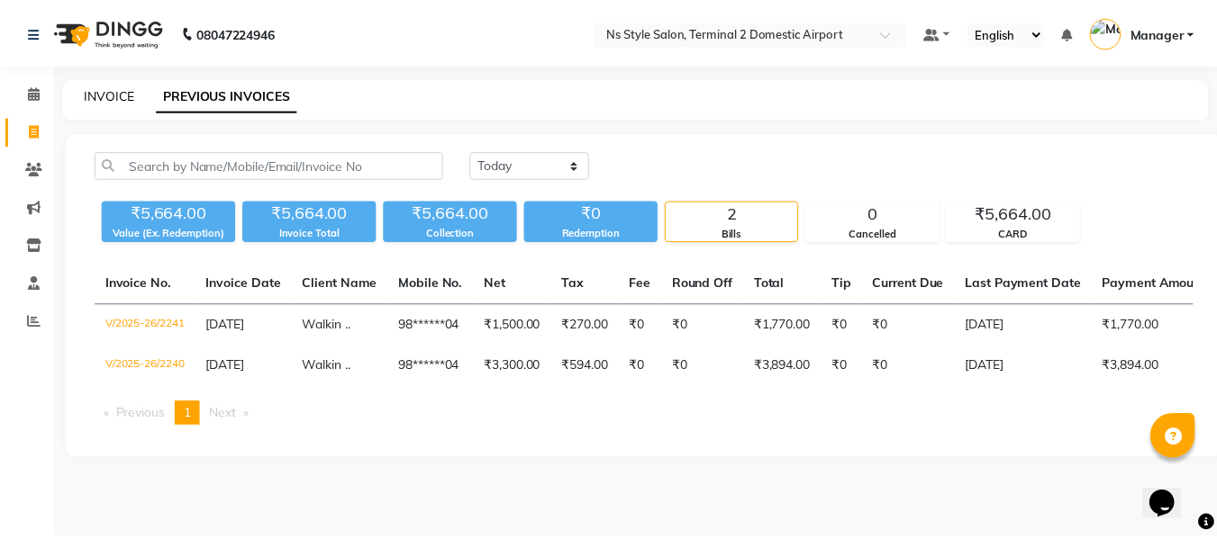
scroll to position [2, 0]
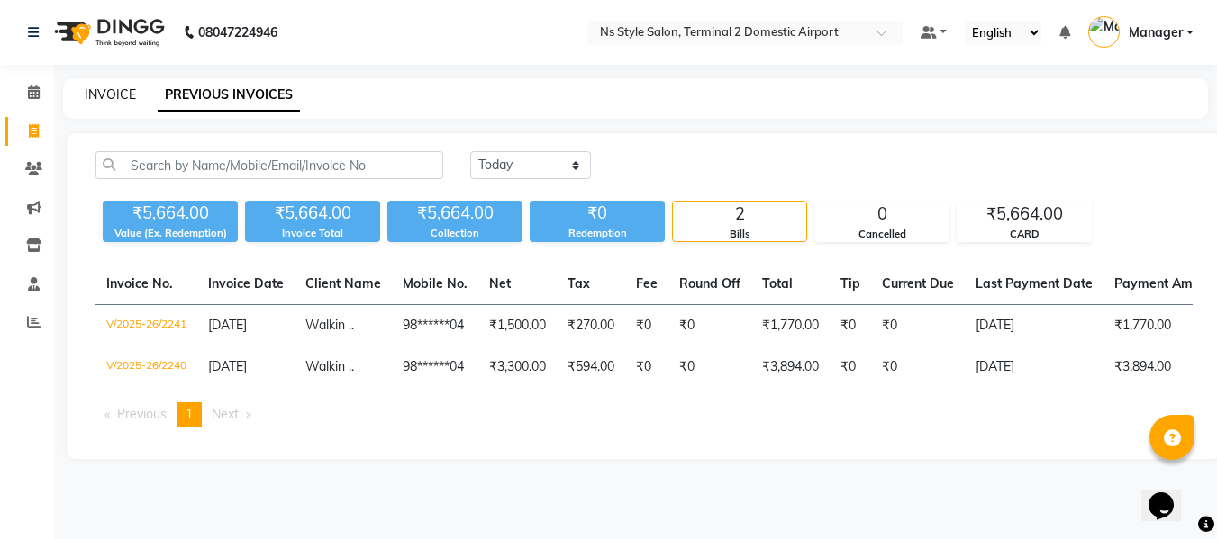
select select "5661"
select select "service"
